Goal: Information Seeking & Learning: Learn about a topic

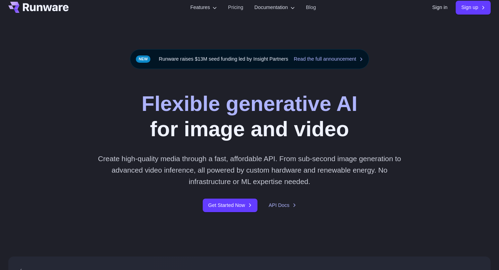
scroll to position [8, 0]
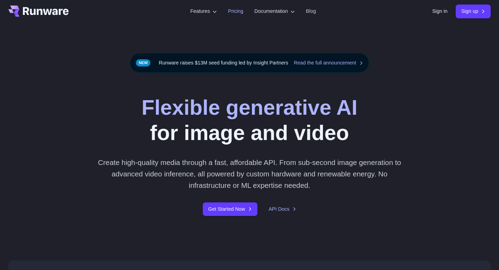
click at [228, 15] on link "Pricing" at bounding box center [235, 11] width 15 height 8
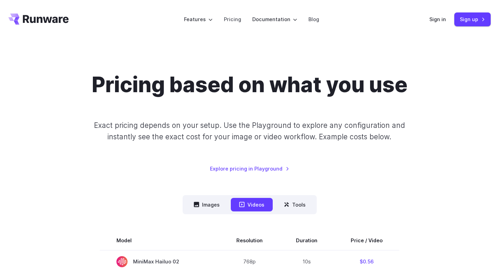
scroll to position [140, 0]
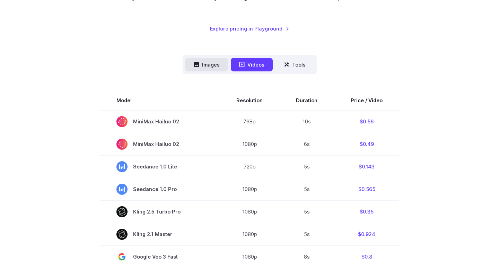
click at [197, 71] on button "Images" at bounding box center [206, 65] width 43 height 14
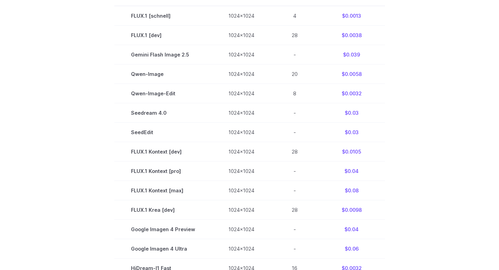
scroll to position [254, 0]
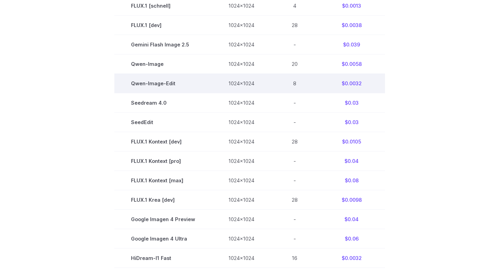
click at [178, 93] on td "Qwen-Image-Edit" at bounding box center [162, 83] width 97 height 19
click at [149, 93] on td "Qwen-Image-Edit" at bounding box center [162, 83] width 97 height 19
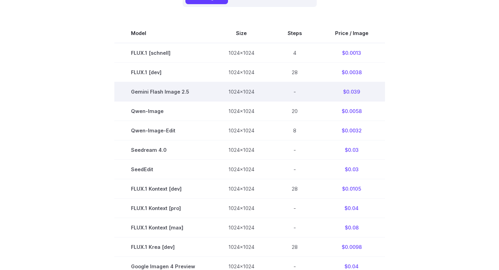
scroll to position [0, 0]
